Goal: Task Accomplishment & Management: Manage account settings

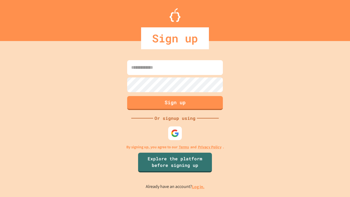
click at [198, 186] on link "Log in." at bounding box center [198, 187] width 13 height 6
